Goal: Share content

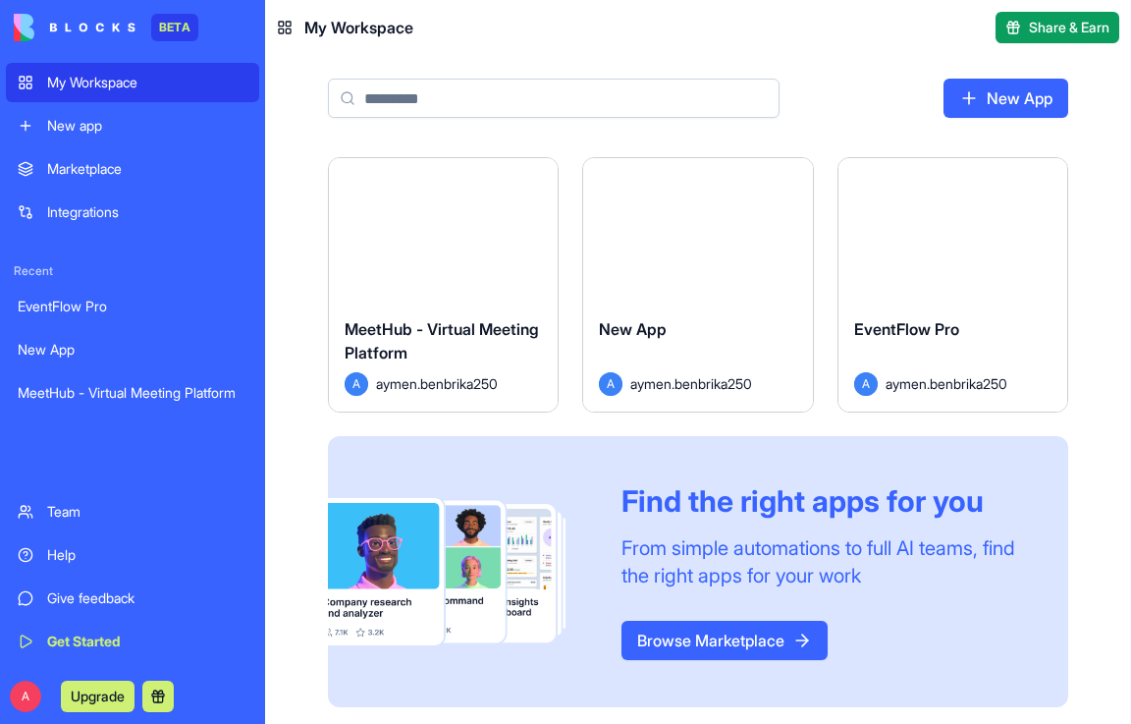
click at [914, 291] on div "Launch" at bounding box center [953, 229] width 229 height 143
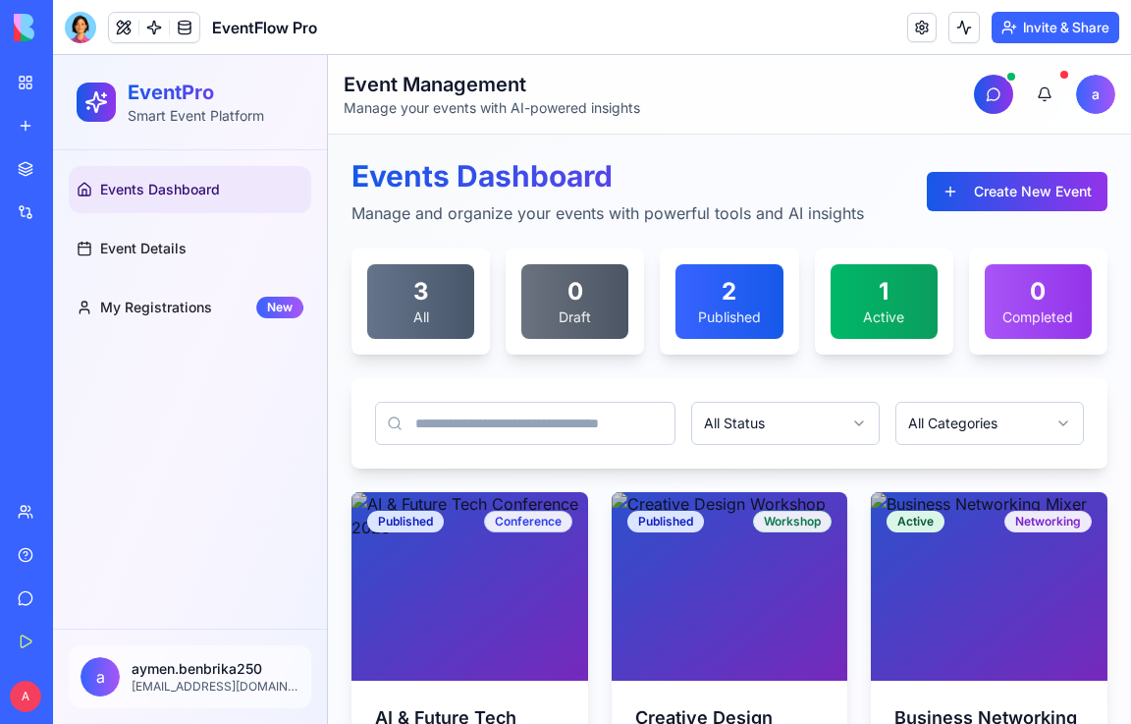
click at [1044, 37] on button "Invite & Share" at bounding box center [1056, 27] width 128 height 31
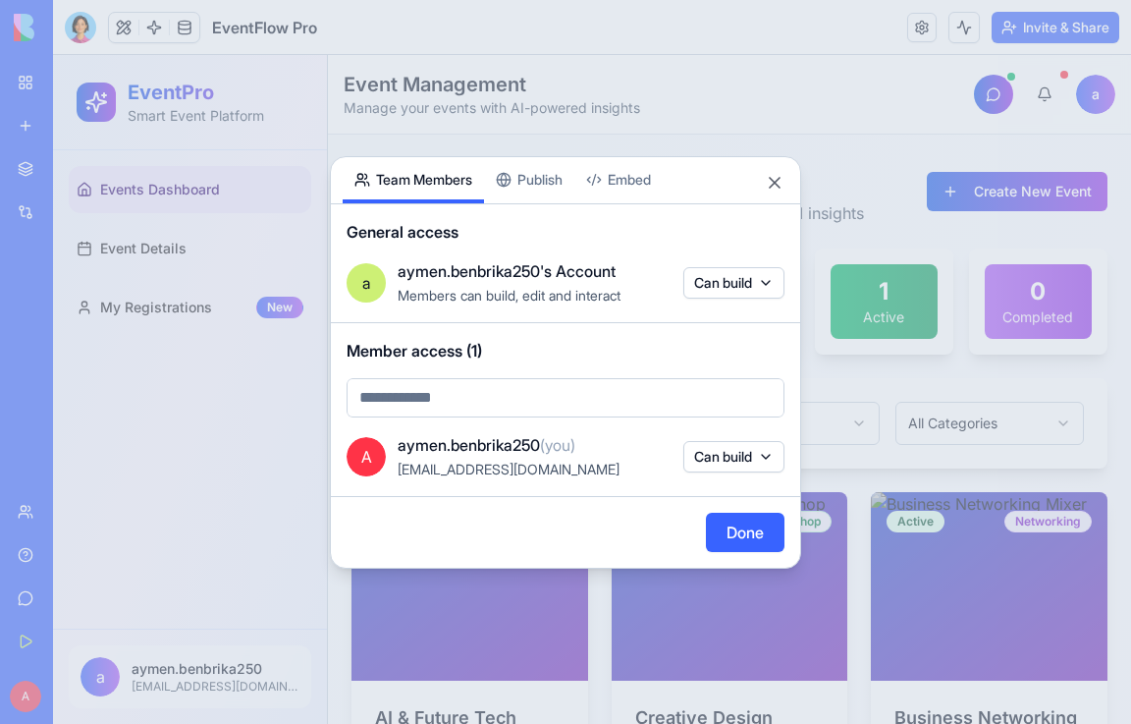
click at [536, 182] on div "Share App Team Members Publish Embed General access a aymen.benbrika250's Accou…" at bounding box center [565, 362] width 471 height 412
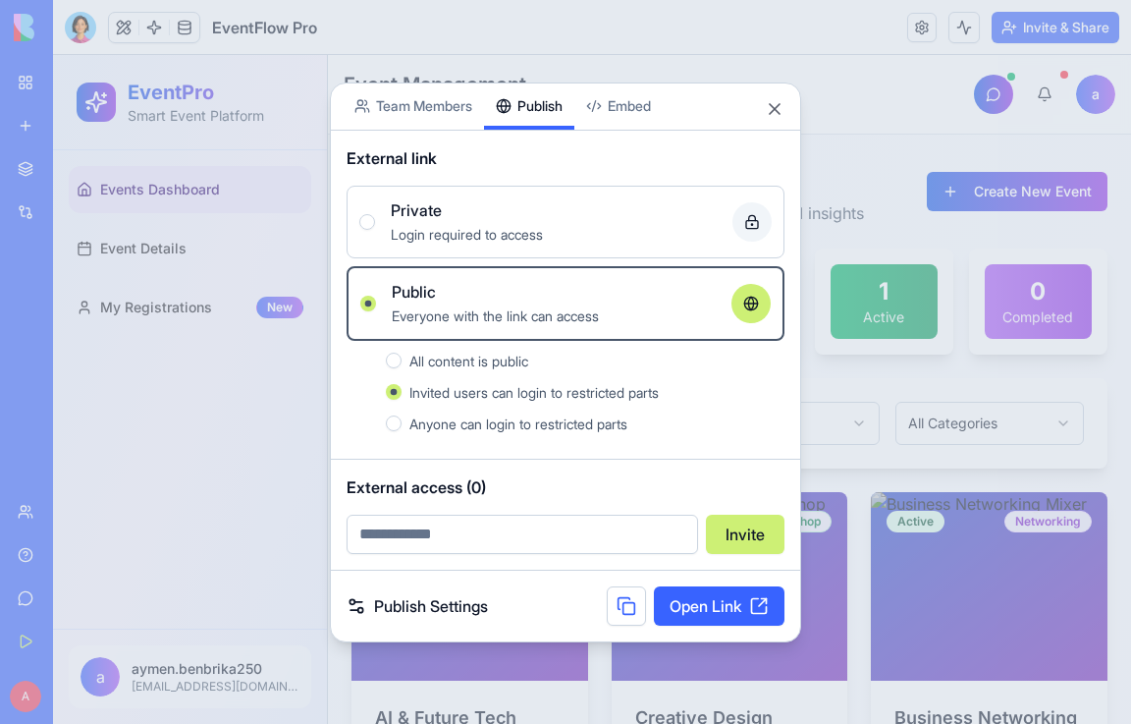
click at [700, 601] on link "Open Link" at bounding box center [719, 605] width 131 height 39
click at [768, 105] on button "Close" at bounding box center [775, 109] width 20 height 20
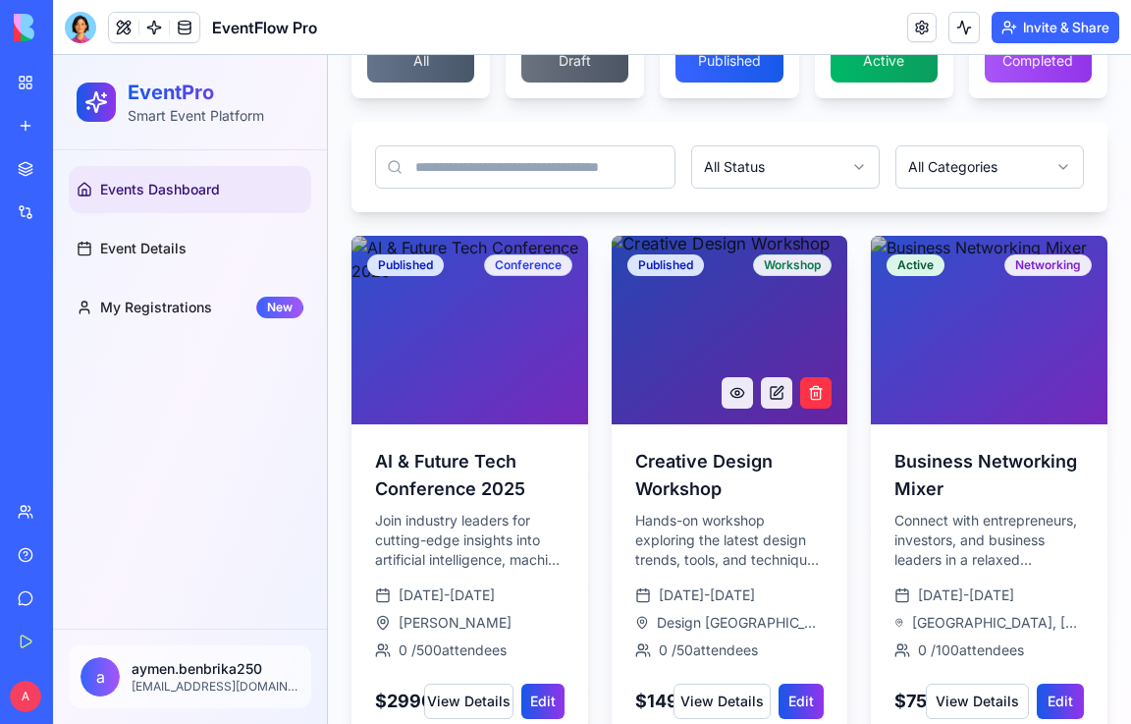
scroll to position [295, 0]
